Goal: Task Accomplishment & Management: Use online tool/utility

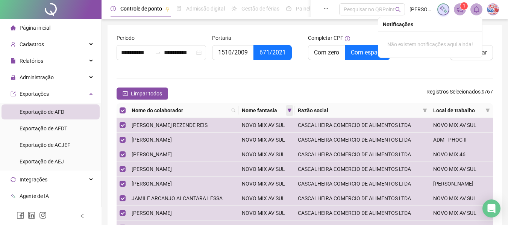
click at [292, 111] on icon "filter" at bounding box center [290, 110] width 5 height 5
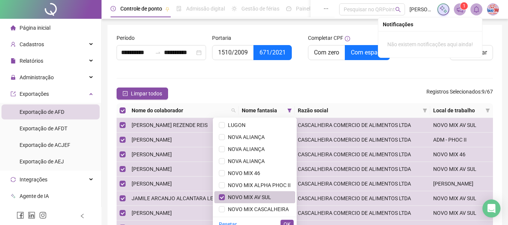
click at [255, 195] on span "NOVO MIX AV SUL" at bounding box center [248, 198] width 46 height 6
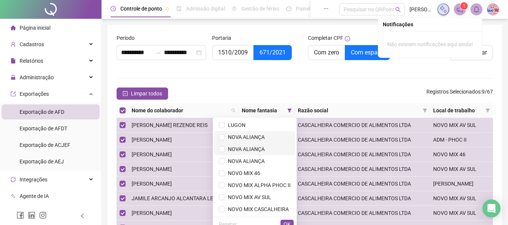
click at [253, 140] on span "NOVA ALIANÇA" at bounding box center [245, 137] width 40 height 6
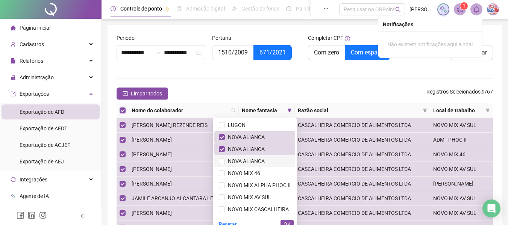
click at [253, 159] on span "NOVA ALIANÇA" at bounding box center [245, 161] width 40 height 6
click at [290, 219] on div "Resetar OK" at bounding box center [255, 224] width 84 height 15
click at [291, 223] on button "OK" at bounding box center [287, 224] width 13 height 9
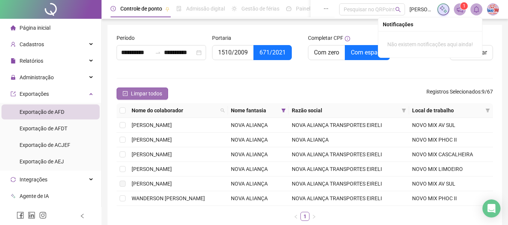
click at [158, 98] on button "Limpar todos" at bounding box center [143, 94] width 52 height 12
click at [158, 96] on span "Selecionar todos" at bounding box center [150, 94] width 39 height 8
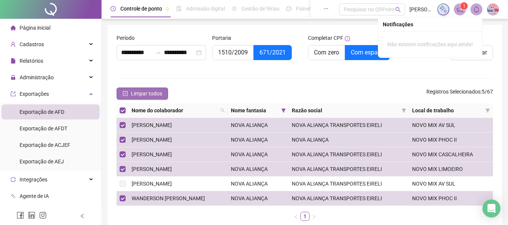
click at [158, 96] on span "Limpar todos" at bounding box center [146, 94] width 31 height 8
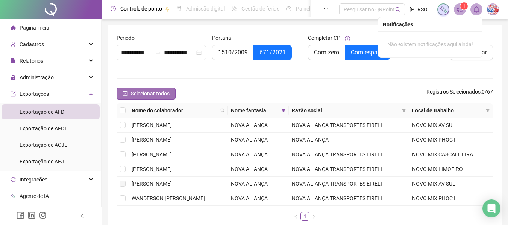
click at [158, 96] on span "Selecionar todos" at bounding box center [150, 94] width 39 height 8
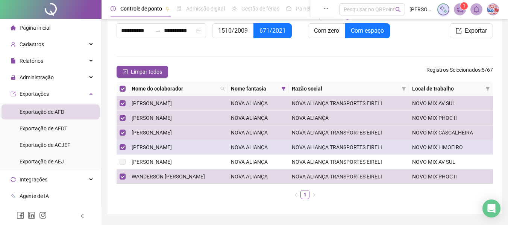
scroll to position [43, 0]
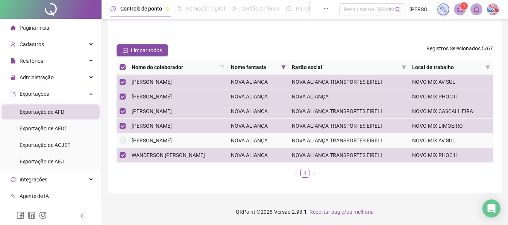
click at [172, 141] on span "[PERSON_NAME]" at bounding box center [152, 141] width 40 height 6
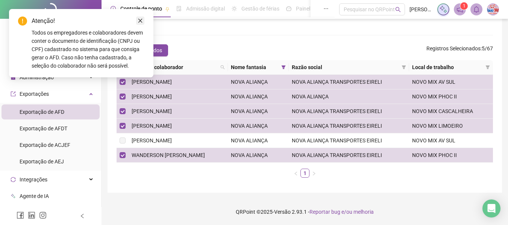
click at [141, 22] on icon "close" at bounding box center [140, 21] width 4 height 4
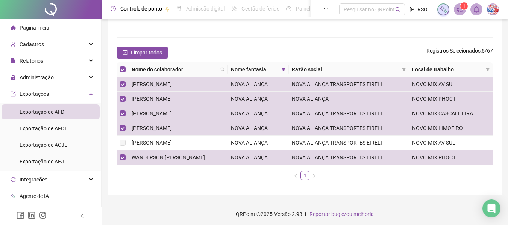
scroll to position [0, 0]
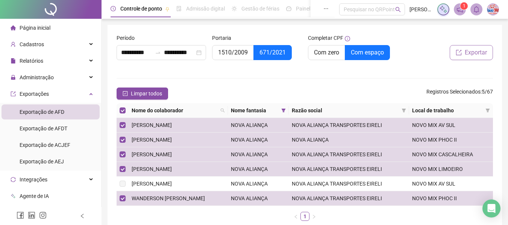
click at [480, 53] on span "Exportar" at bounding box center [476, 52] width 22 height 9
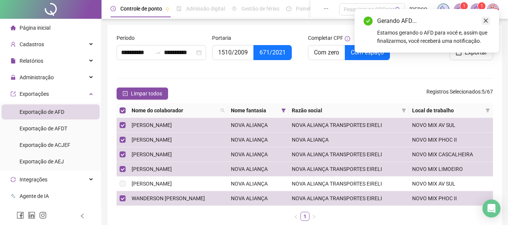
click at [487, 17] on link "Close" at bounding box center [486, 21] width 8 height 8
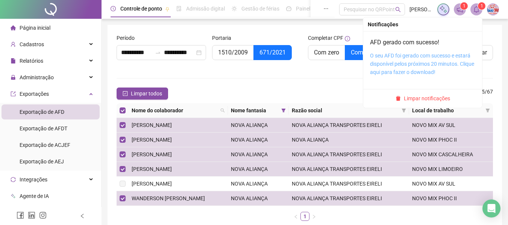
click at [455, 55] on link "O seu AFD foi gerado com sucesso e estará disponível pelos próximos 20 minutos.…" at bounding box center [422, 64] width 104 height 23
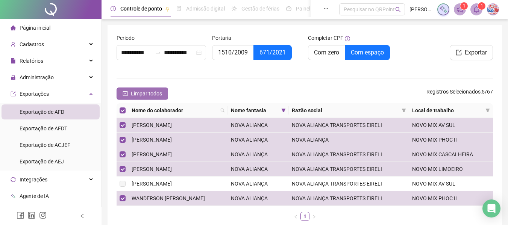
click at [132, 94] on span "Limpar todos" at bounding box center [146, 94] width 31 height 8
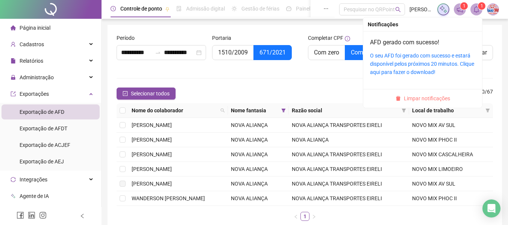
drag, startPoint x: 442, startPoint y: 99, endPoint x: 354, endPoint y: 64, distance: 94.2
click at [441, 99] on span "Limpar notificações" at bounding box center [427, 98] width 46 height 8
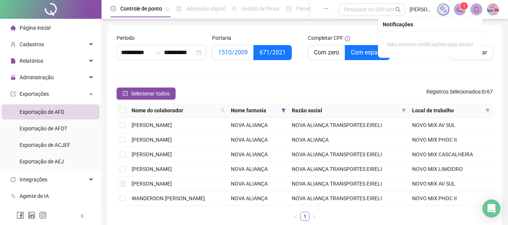
click at [235, 51] on span "1510/2009" at bounding box center [233, 52] width 30 height 7
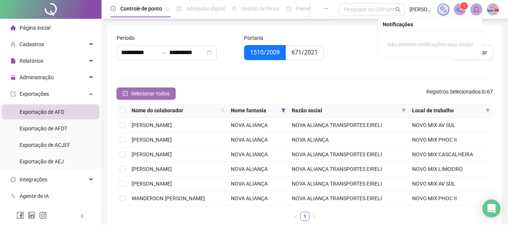
click at [136, 96] on span "Selecionar todos" at bounding box center [150, 94] width 39 height 8
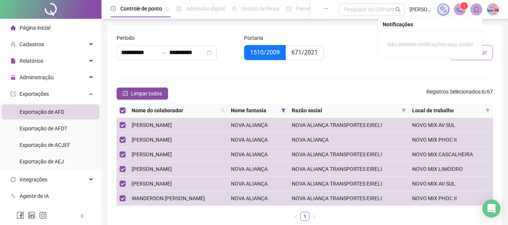
click at [491, 56] on button "Exportar" at bounding box center [471, 52] width 43 height 15
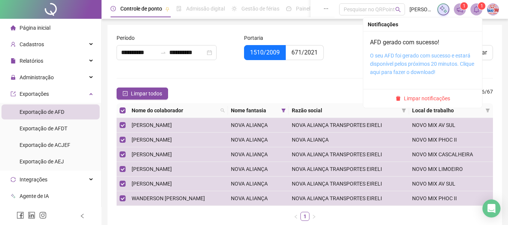
click at [442, 64] on link "O seu AFD foi gerado com sucesso e estará disponível pelos próximos 20 minutos.…" at bounding box center [422, 64] width 104 height 23
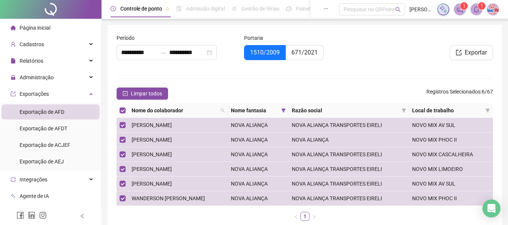
click at [330, 65] on div "Portaria 1510/2009 671/2021" at bounding box center [305, 51] width 128 height 35
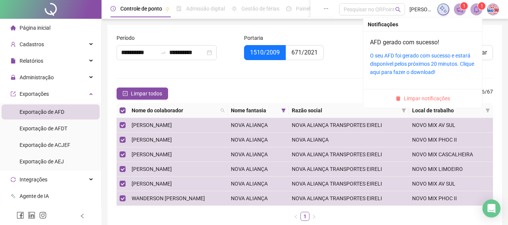
click at [443, 100] on span "Limpar notificações" at bounding box center [427, 98] width 46 height 8
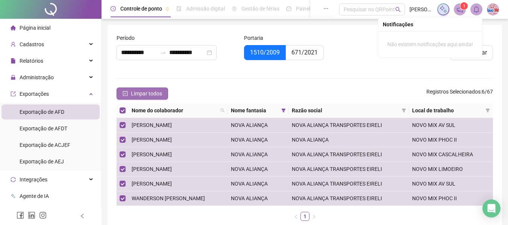
click at [153, 94] on span "Limpar todos" at bounding box center [146, 94] width 31 height 8
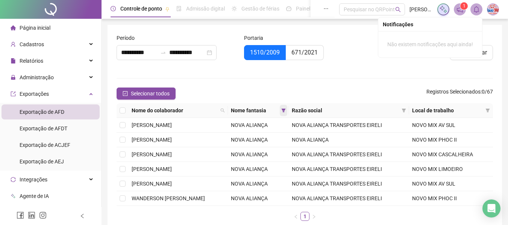
click at [286, 110] on icon "filter" at bounding box center [283, 110] width 5 height 5
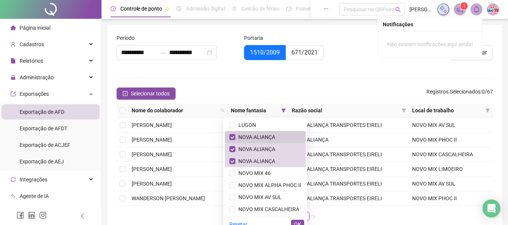
click at [271, 138] on span "NOVA ALIANÇA" at bounding box center [266, 137] width 72 height 8
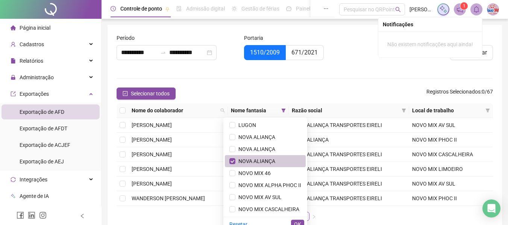
click at [259, 160] on span "NOVA ALIANÇA" at bounding box center [256, 161] width 40 height 6
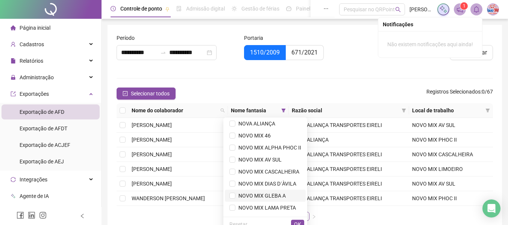
scroll to position [72, 0]
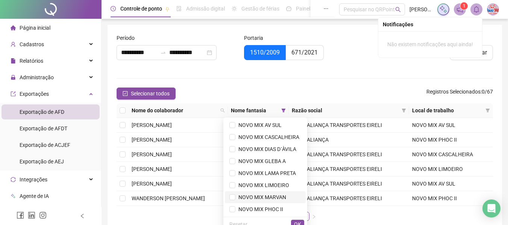
click at [271, 195] on span "NOVO MIX MARVAN" at bounding box center [261, 198] width 51 height 6
click at [295, 222] on span "OK" at bounding box center [297, 225] width 7 height 8
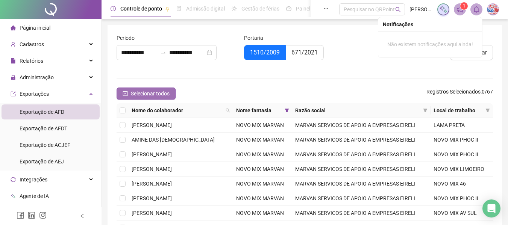
click at [155, 94] on span "Selecionar todos" at bounding box center [150, 94] width 39 height 8
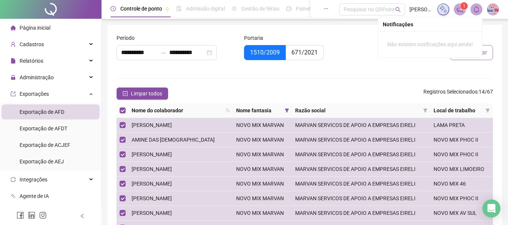
click at [488, 57] on button "Exportar" at bounding box center [471, 52] width 43 height 15
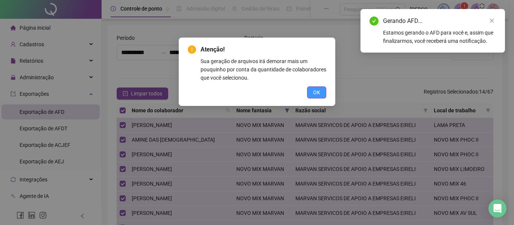
click at [320, 92] on span "OK" at bounding box center [316, 92] width 7 height 8
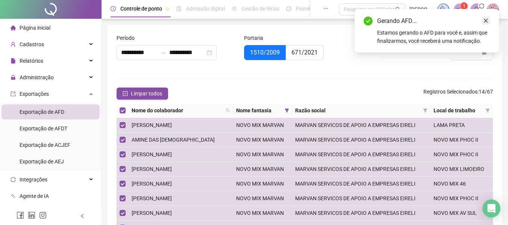
click at [483, 19] on link "Close" at bounding box center [486, 21] width 8 height 8
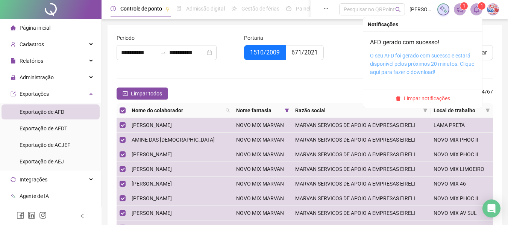
click at [442, 58] on link "O seu AFD foi gerado com sucesso e estará disponível pelos próximos 20 minutos.…" at bounding box center [422, 64] width 104 height 23
click at [443, 62] on link "O seu AFD foi gerado com sucesso e estará disponível pelos próximos 20 minutos.…" at bounding box center [422, 64] width 104 height 23
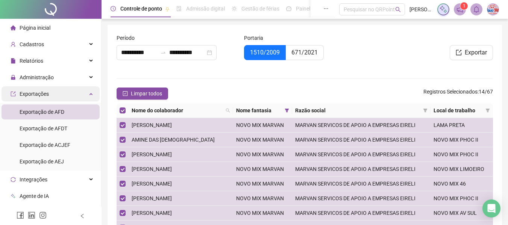
click at [41, 91] on span "Exportações" at bounding box center [34, 94] width 29 height 6
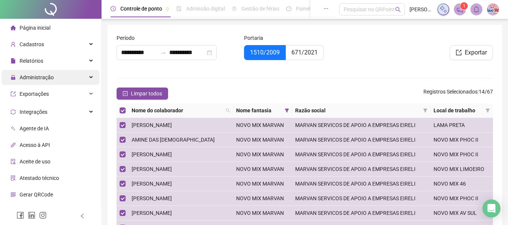
click at [47, 76] on span "Administração" at bounding box center [37, 78] width 34 height 6
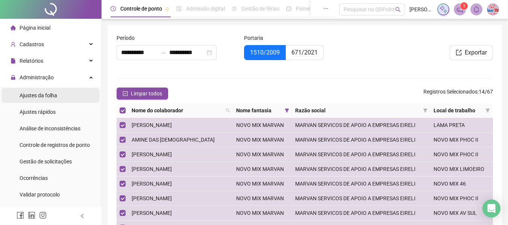
drag, startPoint x: 47, startPoint y: 92, endPoint x: 49, endPoint y: 103, distance: 11.0
click at [48, 93] on span "Ajustes da folha" at bounding box center [39, 96] width 38 height 6
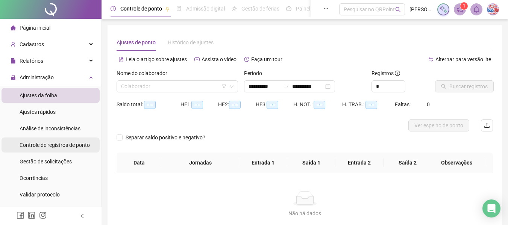
type input "**********"
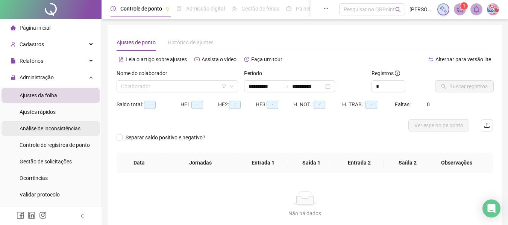
click at [59, 143] on span "Controle de registros de ponto" at bounding box center [55, 145] width 70 height 6
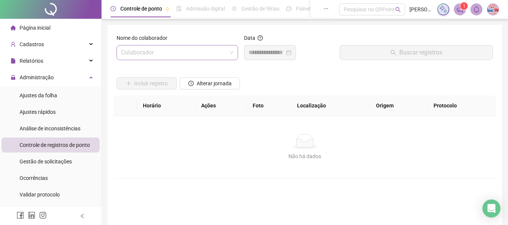
click at [146, 52] on input "search" at bounding box center [174, 53] width 106 height 14
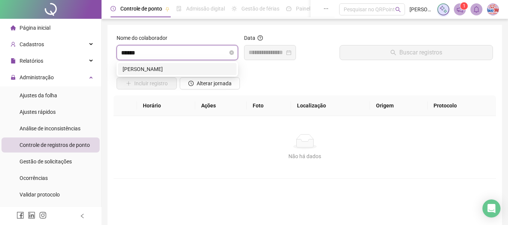
type input "*******"
click at [184, 72] on div "[PERSON_NAME]" at bounding box center [178, 69] width 110 height 8
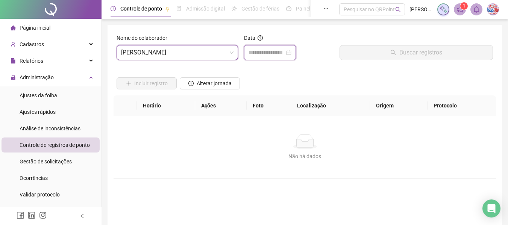
click at [268, 51] on input at bounding box center [267, 52] width 36 height 9
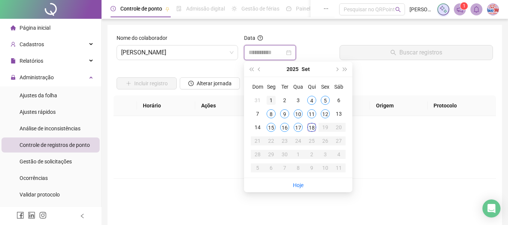
type input "**********"
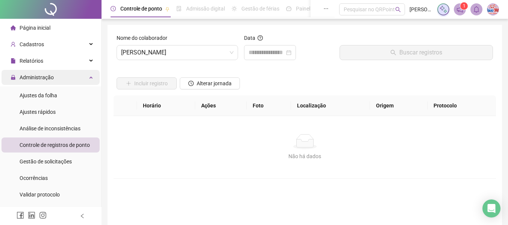
click at [68, 78] on div "Administração" at bounding box center [51, 77] width 98 height 15
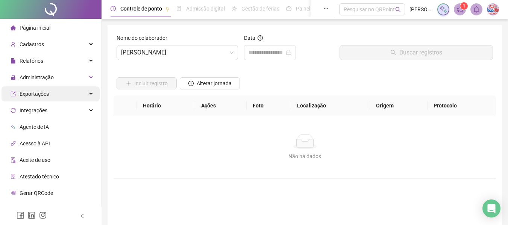
click at [55, 96] on div "Exportações" at bounding box center [51, 94] width 98 height 15
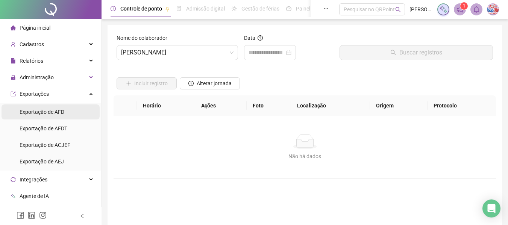
click at [55, 113] on span "Exportação de AFD" at bounding box center [42, 112] width 45 height 6
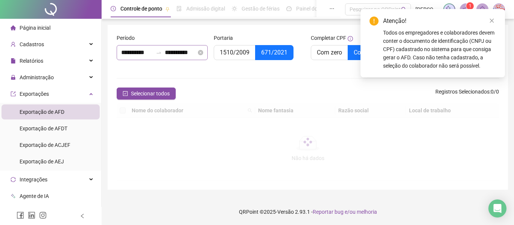
type input "**********"
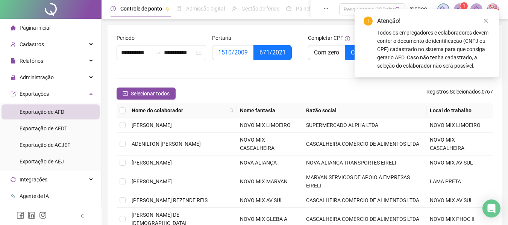
click at [221, 59] on label "1510/2009" at bounding box center [233, 52] width 42 height 15
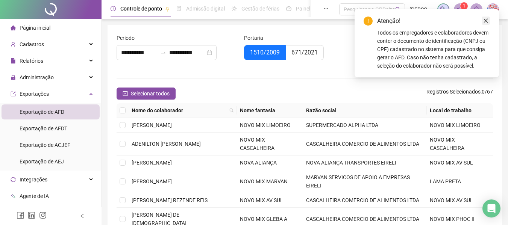
click at [484, 21] on icon "close" at bounding box center [486, 20] width 5 height 5
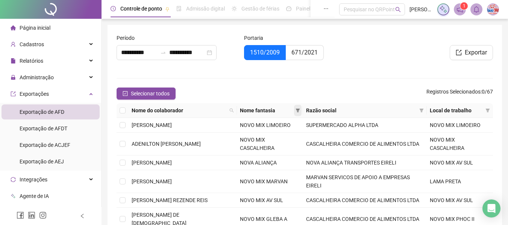
click at [296, 111] on icon "filter" at bounding box center [298, 110] width 5 height 5
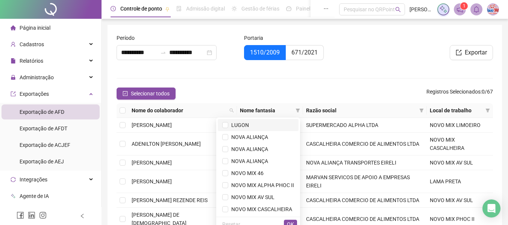
click at [237, 124] on span "LUGON" at bounding box center [238, 125] width 21 height 6
click at [265, 77] on form "**********" at bounding box center [305, 176] width 377 height 285
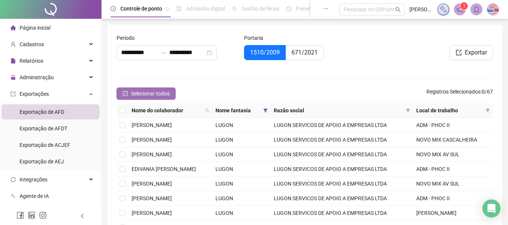
click at [167, 92] on span "Selecionar todos" at bounding box center [150, 94] width 39 height 8
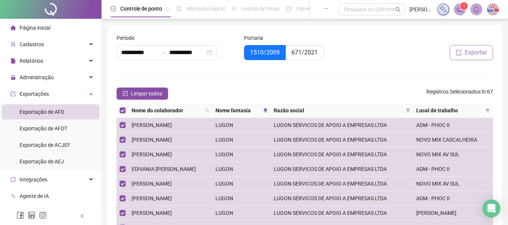
click at [478, 53] on span "Exportar" at bounding box center [476, 52] width 22 height 9
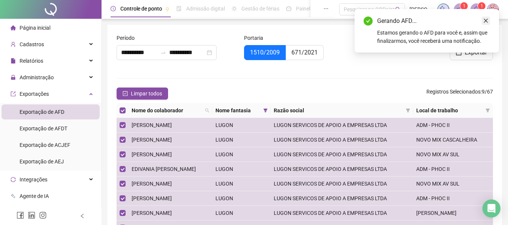
click at [489, 18] on link "Close" at bounding box center [486, 21] width 8 height 8
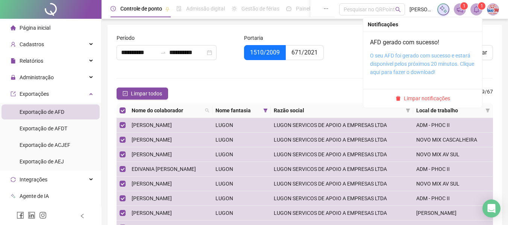
click at [439, 56] on link "O seu AFD foi gerado com sucesso e estará disponível pelos próximos 20 minutos.…" at bounding box center [422, 64] width 104 height 23
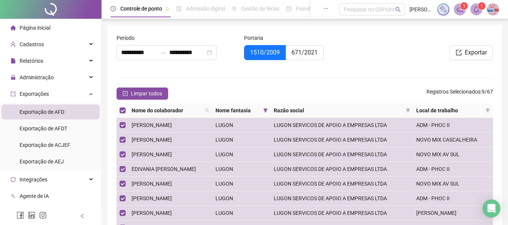
click at [313, 91] on div "Limpar todos Registros Selecionados : 9 / 67" at bounding box center [305, 94] width 377 height 12
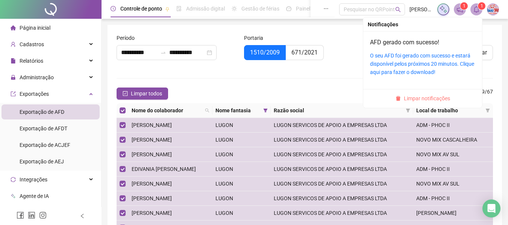
click at [426, 100] on span "Limpar notificações" at bounding box center [427, 98] width 46 height 8
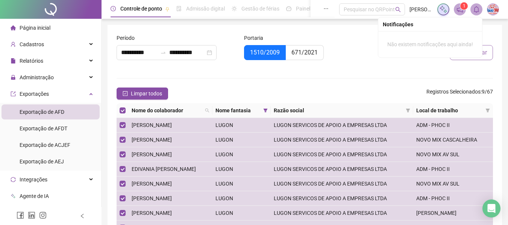
click at [488, 53] on button "Exportar" at bounding box center [471, 52] width 43 height 15
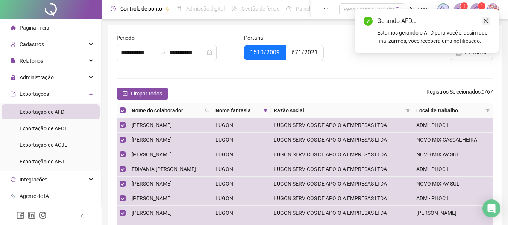
click at [486, 20] on icon "close" at bounding box center [486, 21] width 4 height 4
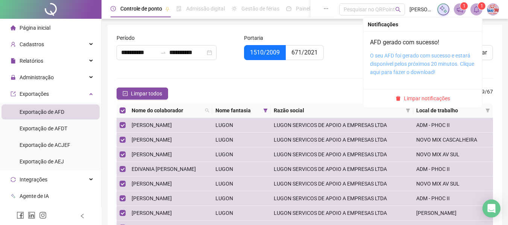
click at [464, 55] on link "O seu AFD foi gerado com sucesso e estará disponível pelos próximos 20 minutos.…" at bounding box center [422, 64] width 104 height 23
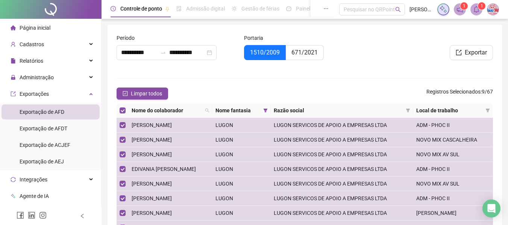
drag, startPoint x: 344, startPoint y: 77, endPoint x: 453, endPoint y: 65, distance: 110.2
click at [345, 78] on form "**********" at bounding box center [305, 152] width 377 height 237
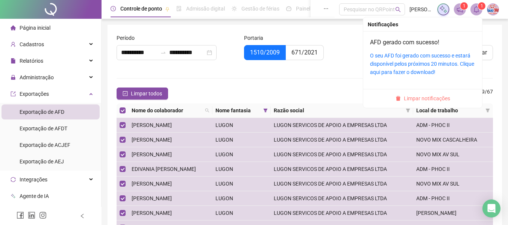
click at [450, 97] on button "Limpar notificações" at bounding box center [423, 98] width 61 height 9
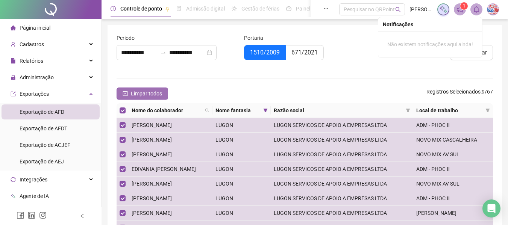
click at [158, 92] on span "Limpar todos" at bounding box center [146, 94] width 31 height 8
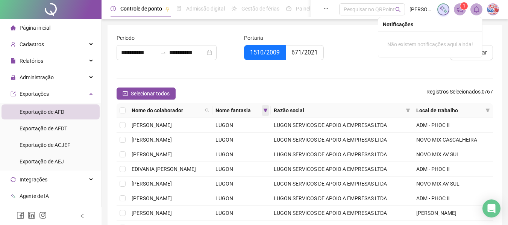
click at [268, 110] on icon "filter" at bounding box center [265, 110] width 5 height 5
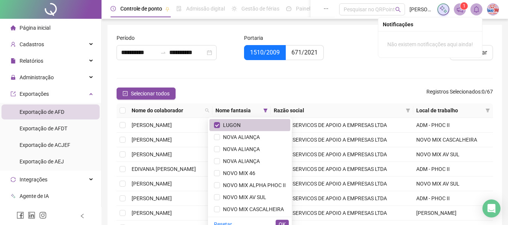
click at [245, 119] on li "LUGON" at bounding box center [250, 125] width 81 height 12
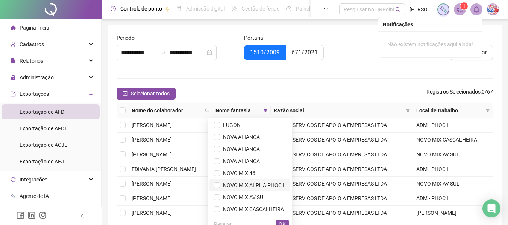
click at [243, 187] on span "NOVO MIX ALPHA PHOC II" at bounding box center [253, 186] width 66 height 6
click at [286, 222] on span "OK" at bounding box center [282, 225] width 7 height 8
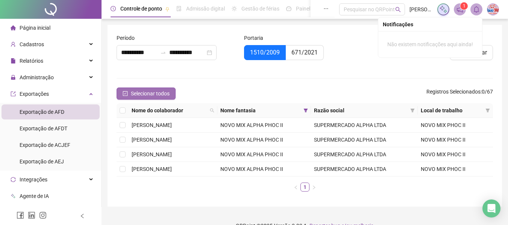
click at [155, 94] on span "Selecionar todos" at bounding box center [150, 94] width 39 height 8
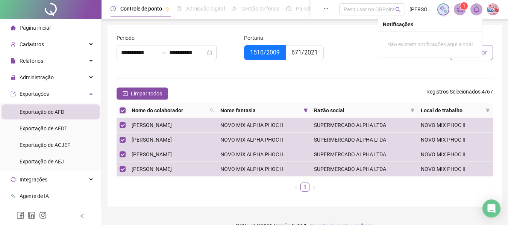
click at [488, 53] on button "Exportar" at bounding box center [471, 52] width 43 height 15
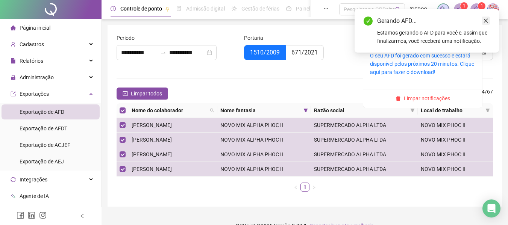
click at [487, 23] on icon "close" at bounding box center [486, 20] width 5 height 5
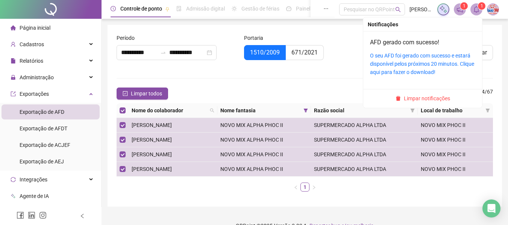
click at [446, 59] on div "O seu AFD foi gerado com sucesso e estará disponível pelos próximos 20 minutos.…" at bounding box center [422, 64] width 105 height 25
click at [446, 54] on link "O seu AFD foi gerado com sucesso e estará disponível pelos próximos 20 minutos.…" at bounding box center [422, 64] width 104 height 23
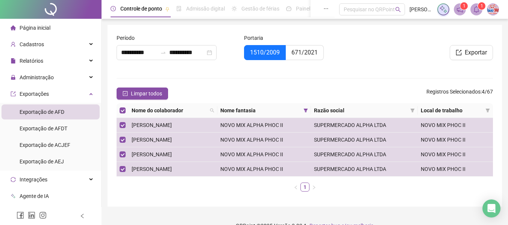
drag, startPoint x: 324, startPoint y: 30, endPoint x: 323, endPoint y: 20, distance: 9.5
click at [324, 29] on div "**********" at bounding box center [305, 116] width 395 height 182
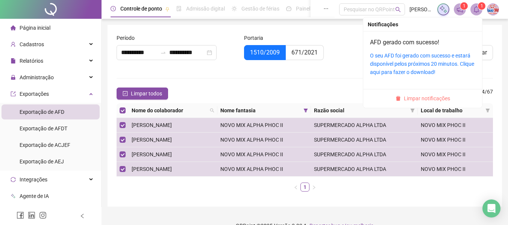
click at [433, 99] on span "Limpar notificações" at bounding box center [427, 98] width 46 height 8
